Goal: Book appointment/travel/reservation

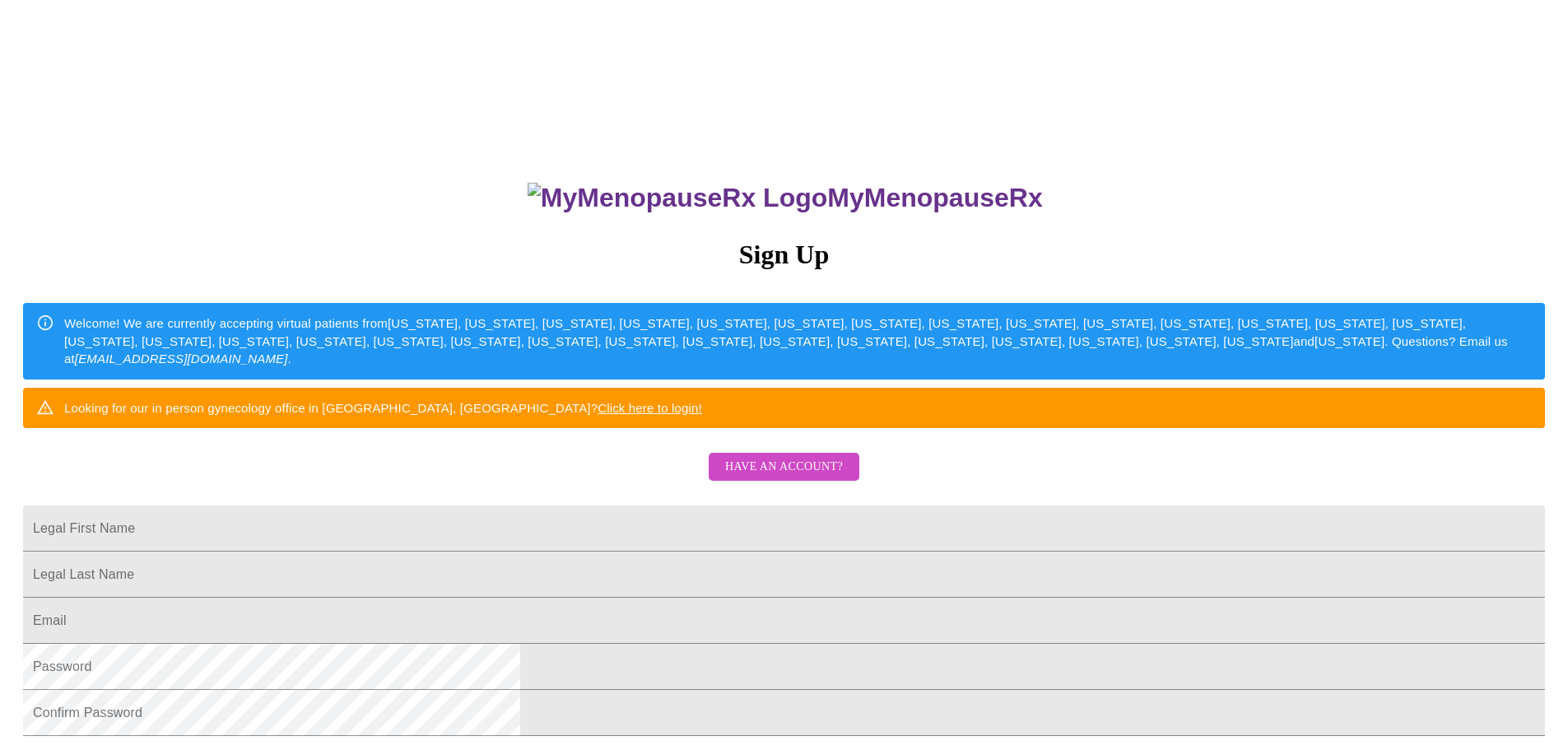
click at [772, 478] on span "Have an account?" at bounding box center [784, 467] width 118 height 21
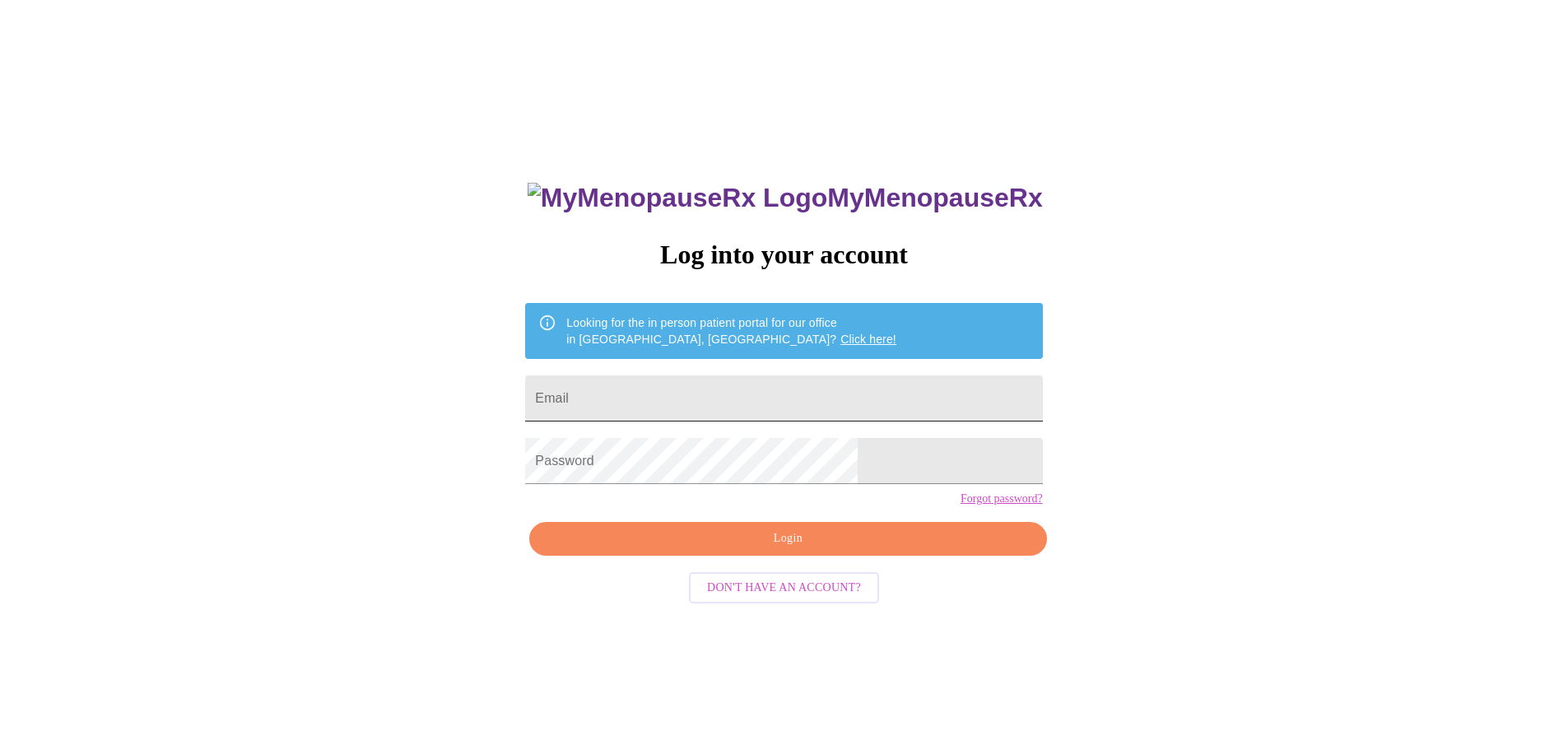
click at [702, 406] on input "Email" at bounding box center [784, 398] width 517 height 46
type input "[EMAIL_ADDRESS][DOMAIN_NAME]"
click at [775, 549] on span "Login" at bounding box center [788, 539] width 479 height 21
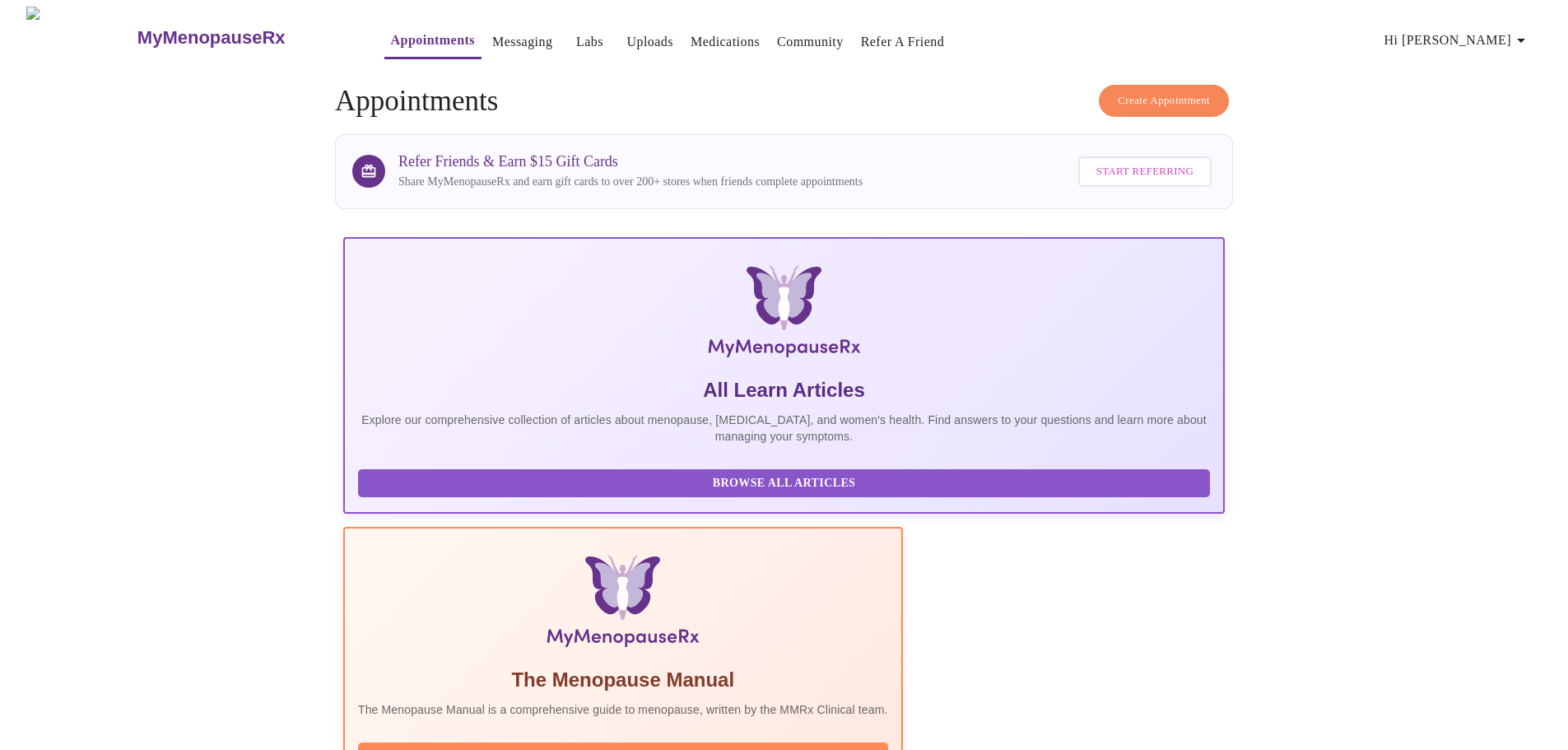
scroll to position [151, 0]
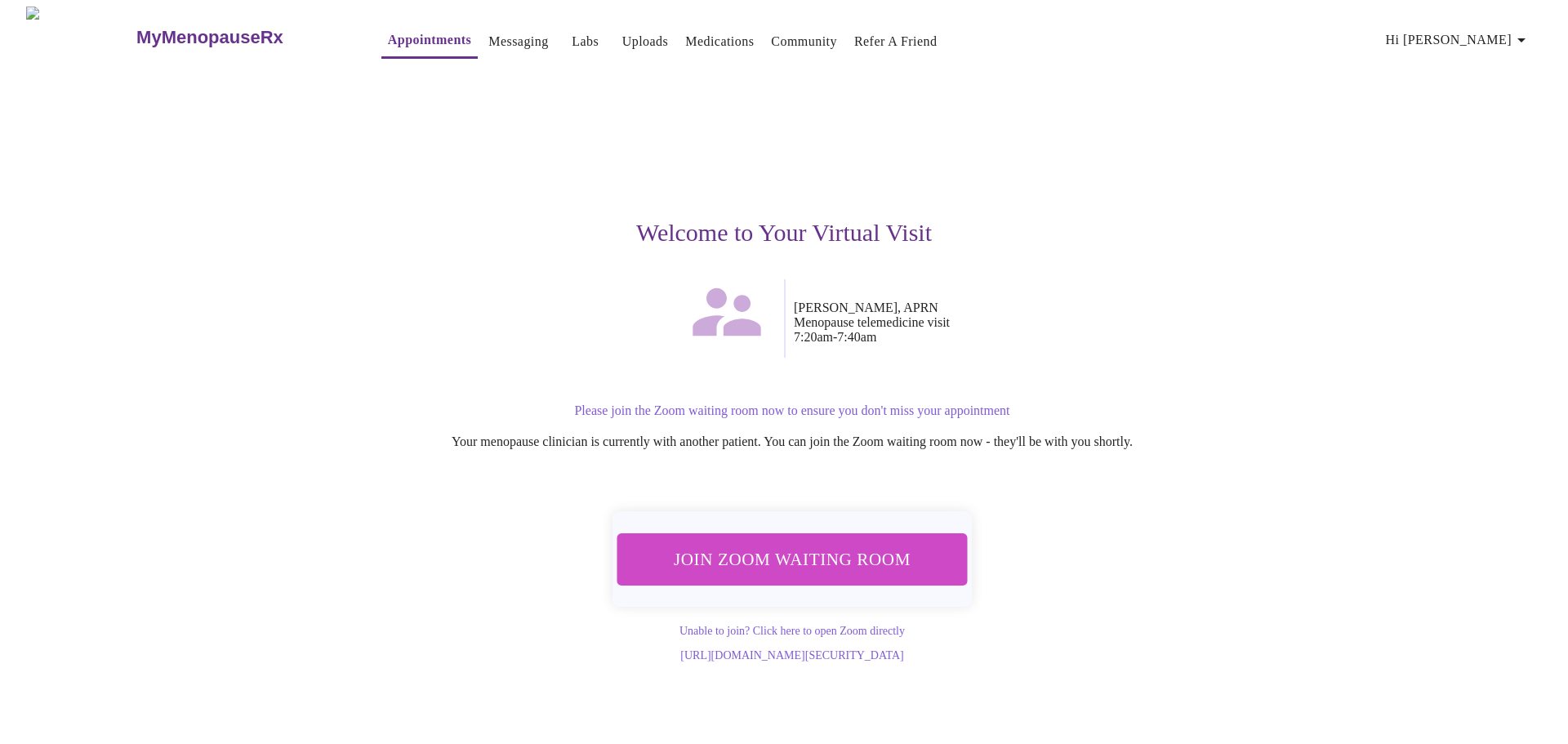
click at [823, 534] on button "Join Zoom Waiting Room" at bounding box center [792, 560] width 353 height 52
